Goal: Information Seeking & Learning: Learn about a topic

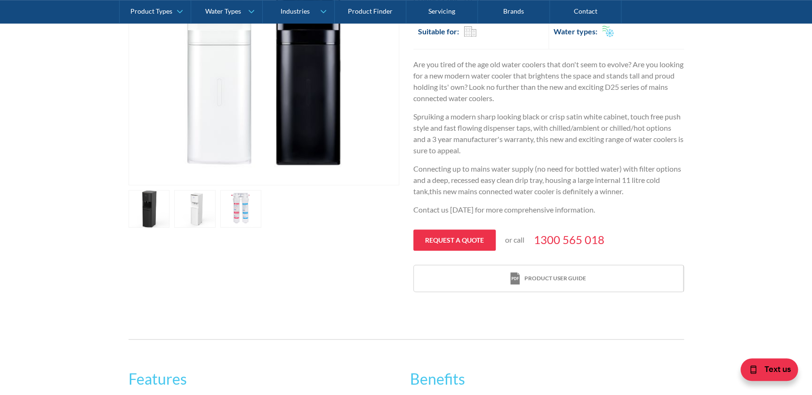
scroll to position [302, 0]
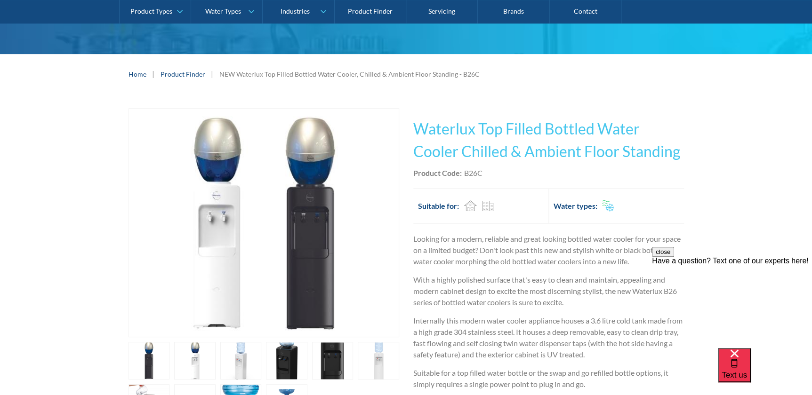
click at [229, 370] on link "open lightbox" at bounding box center [240, 361] width 41 height 38
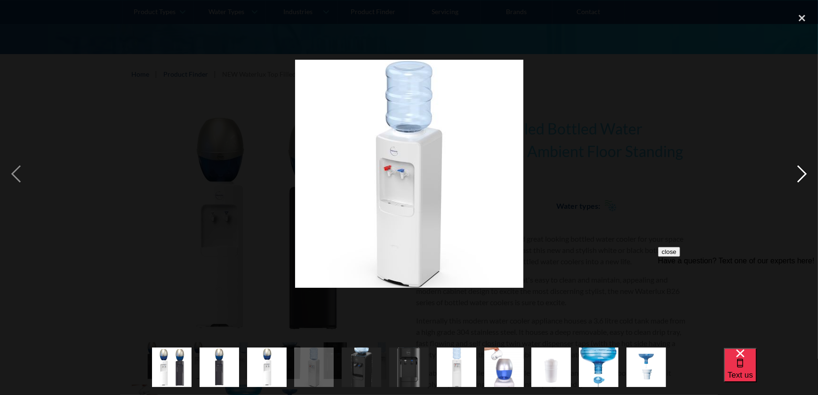
click at [806, 174] on div "next image" at bounding box center [802, 174] width 32 height 332
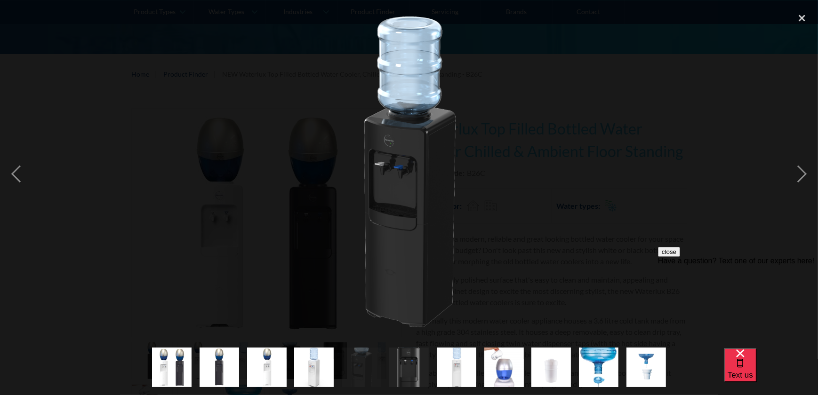
click at [691, 162] on div at bounding box center [409, 174] width 818 height 332
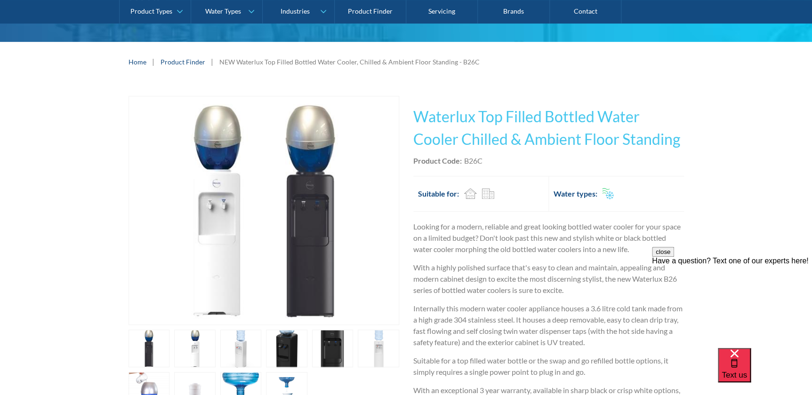
scroll to position [171, 0]
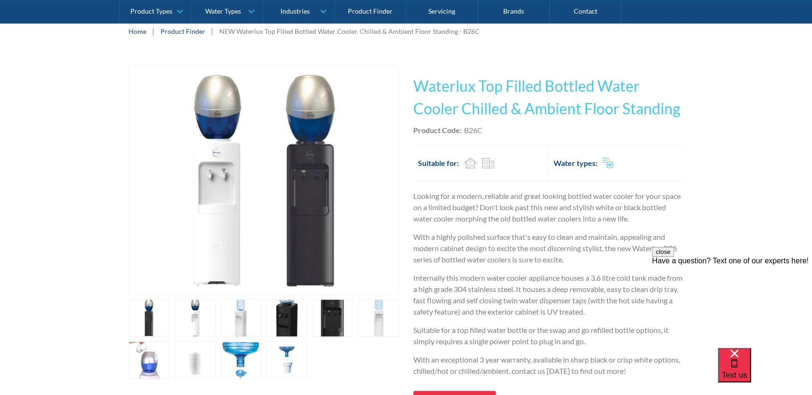
click at [329, 320] on link "open lightbox" at bounding box center [332, 318] width 41 height 38
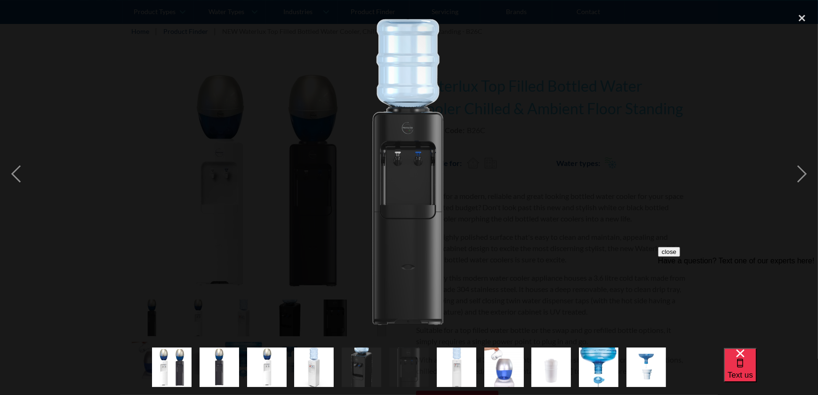
click at [506, 376] on img "show item 8 of 11" at bounding box center [504, 368] width 40 height 52
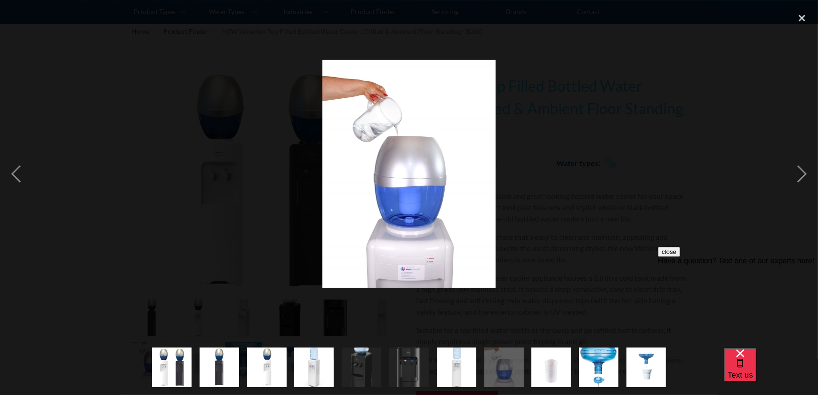
click at [206, 362] on img "show item 2 of 11" at bounding box center [220, 368] width 40 height 40
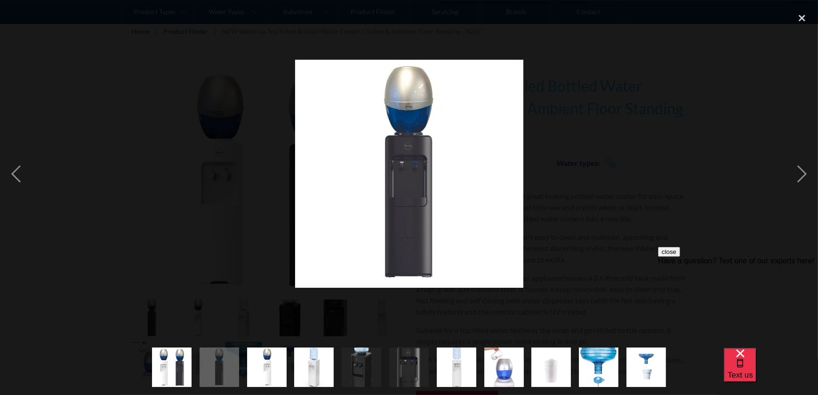
click at [398, 372] on img "show item 6 of 11" at bounding box center [409, 367] width 40 height 106
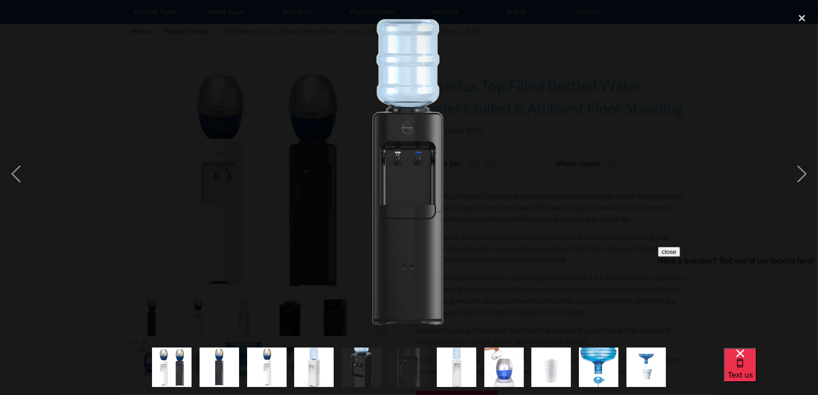
click at [617, 225] on div at bounding box center [409, 174] width 818 height 332
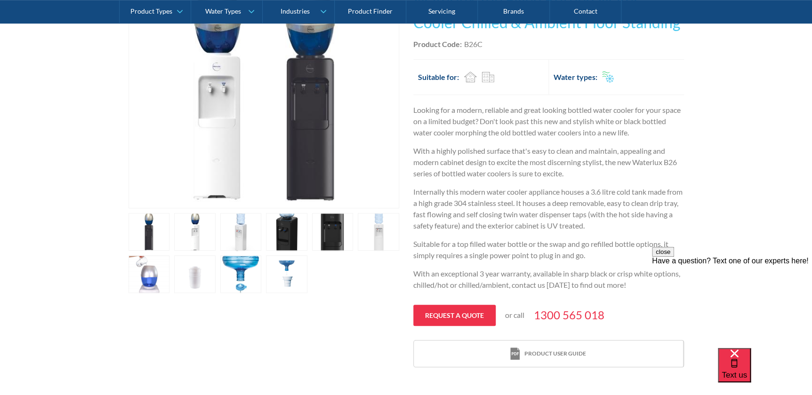
scroll to position [214, 0]
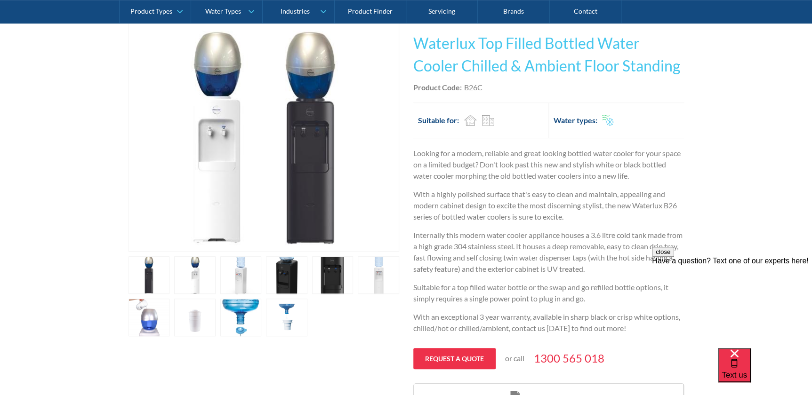
click at [242, 289] on link "open lightbox" at bounding box center [240, 275] width 41 height 38
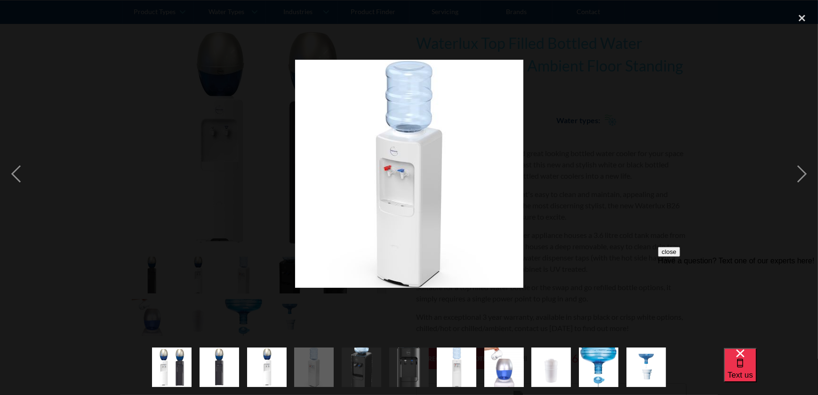
click at [424, 369] on img "show item 6 of 11" at bounding box center [409, 367] width 40 height 106
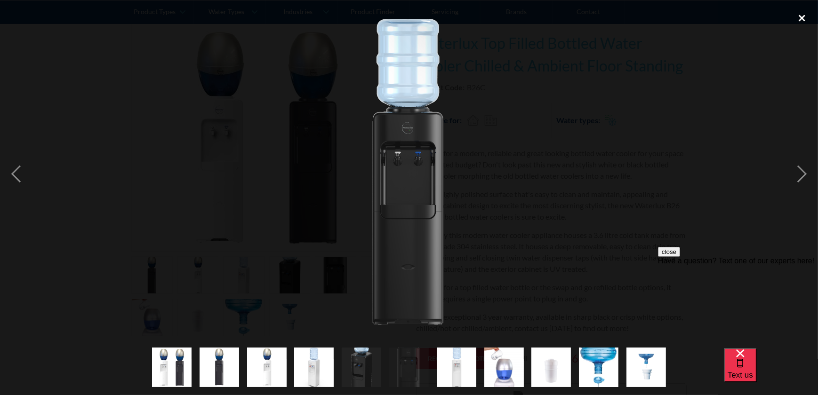
click at [802, 18] on div "close lightbox" at bounding box center [802, 18] width 32 height 21
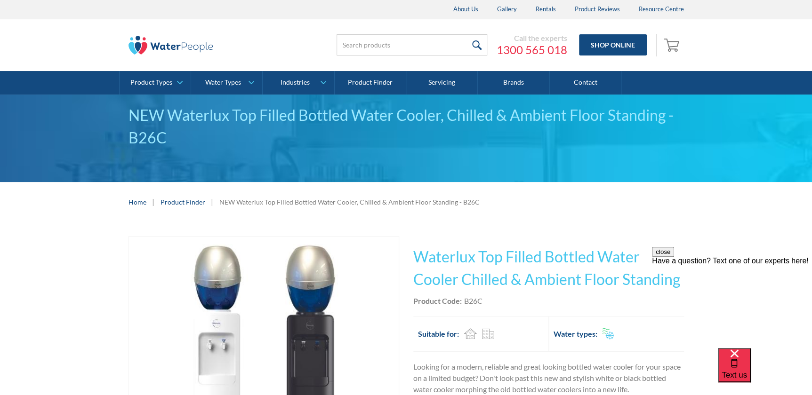
scroll to position [42, 0]
